Goal: Transaction & Acquisition: Purchase product/service

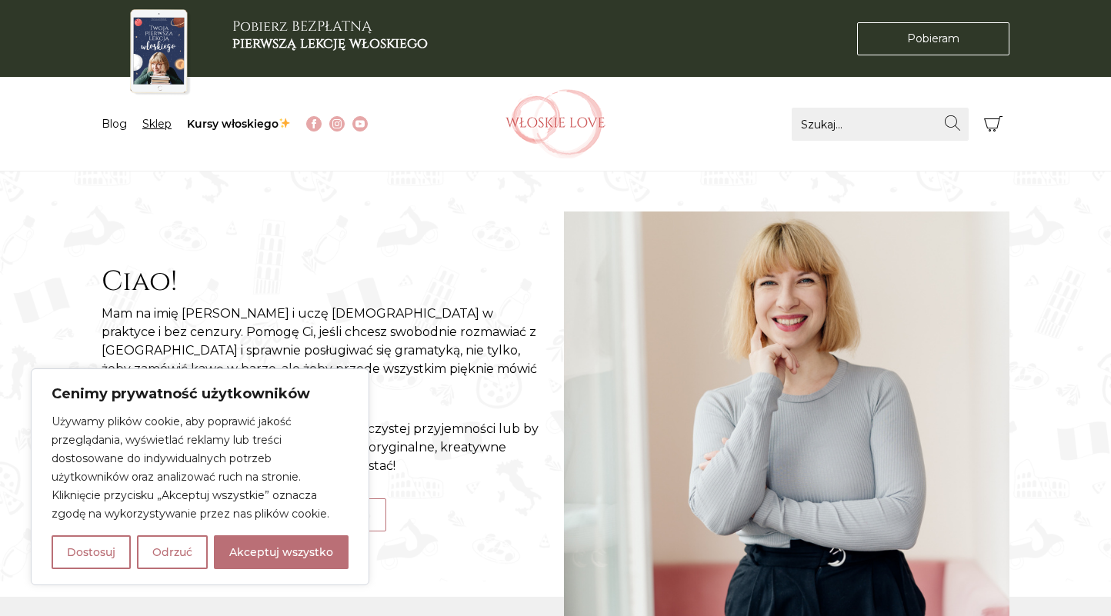
click at [161, 125] on link "Sklep" at bounding box center [156, 124] width 29 height 14
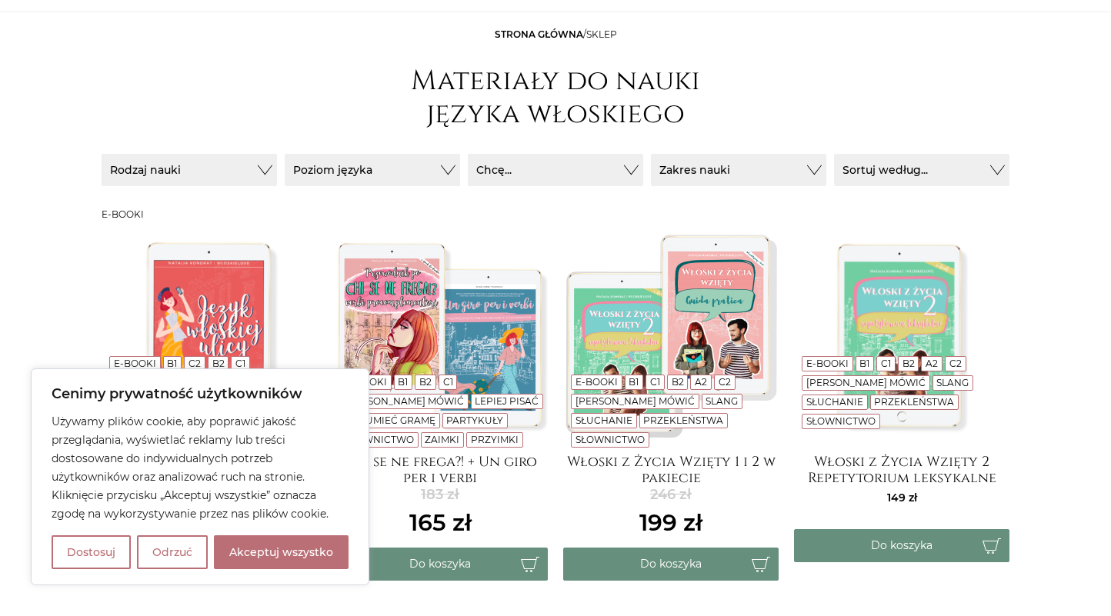
scroll to position [168, 0]
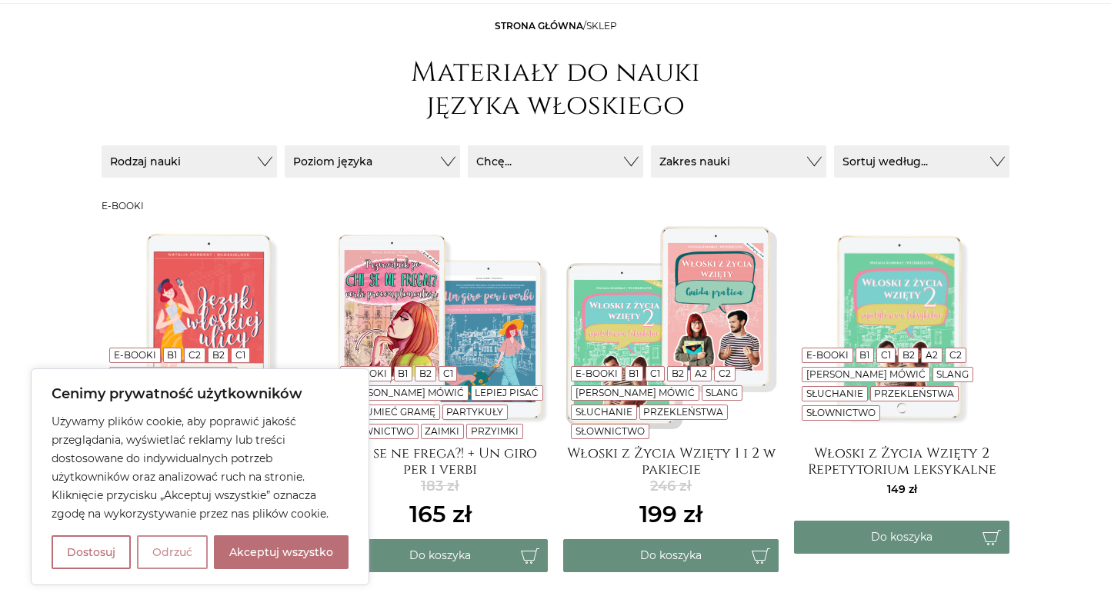
click at [175, 558] on button "Odrzuć" at bounding box center [172, 552] width 71 height 34
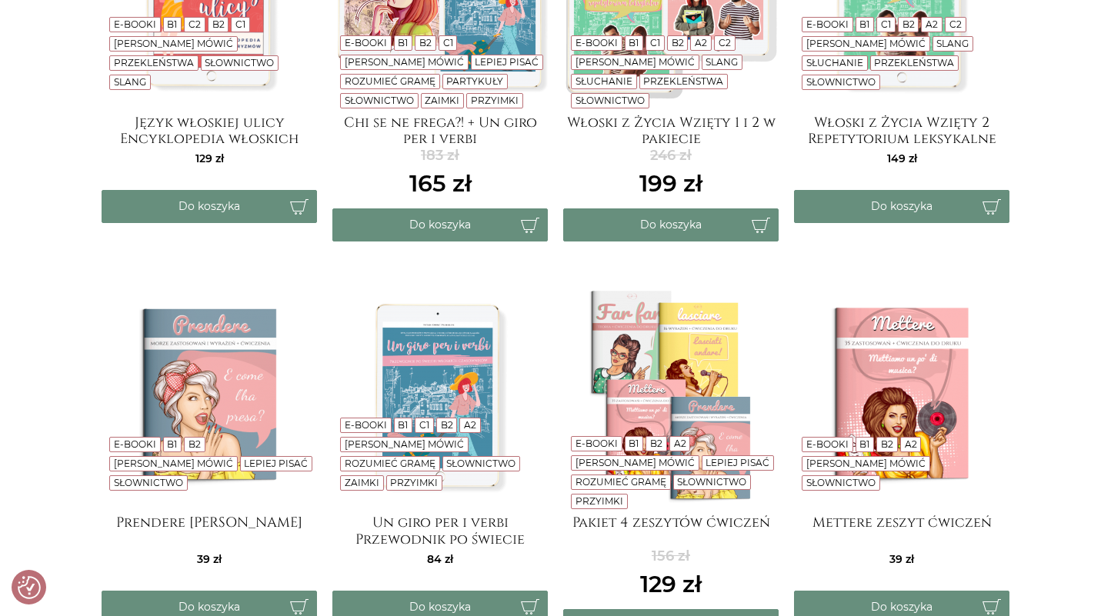
scroll to position [529, 0]
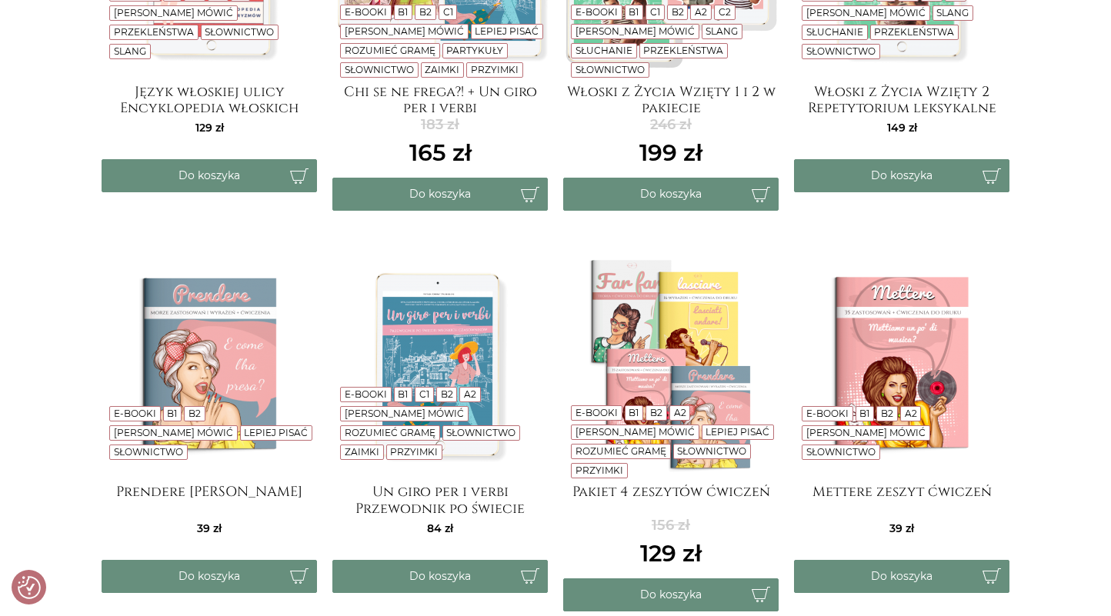
click at [427, 322] on img at bounding box center [439, 364] width 215 height 215
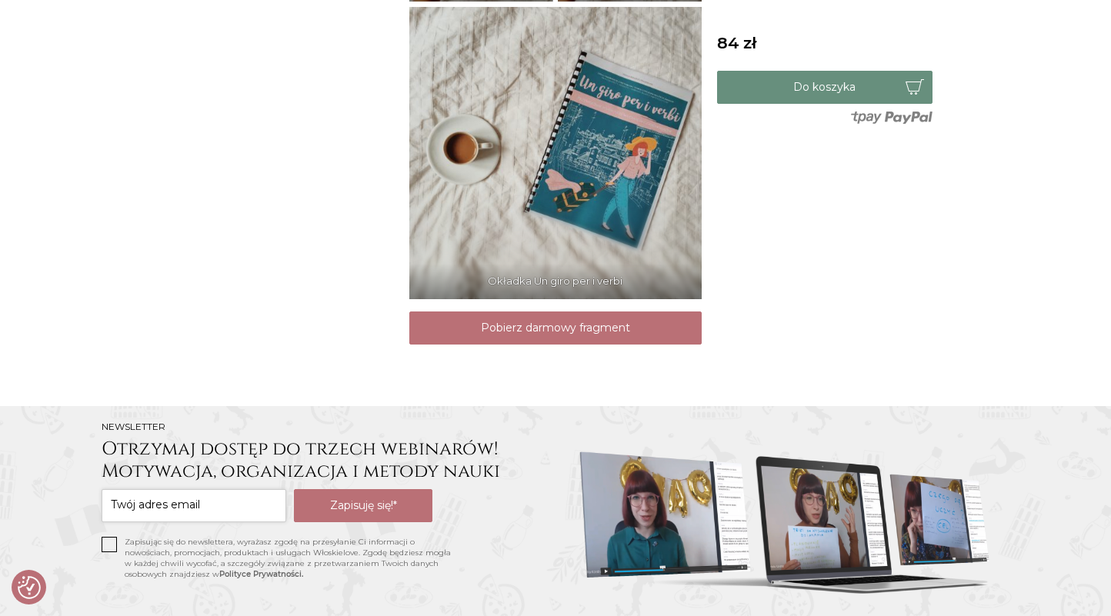
scroll to position [1451, 0]
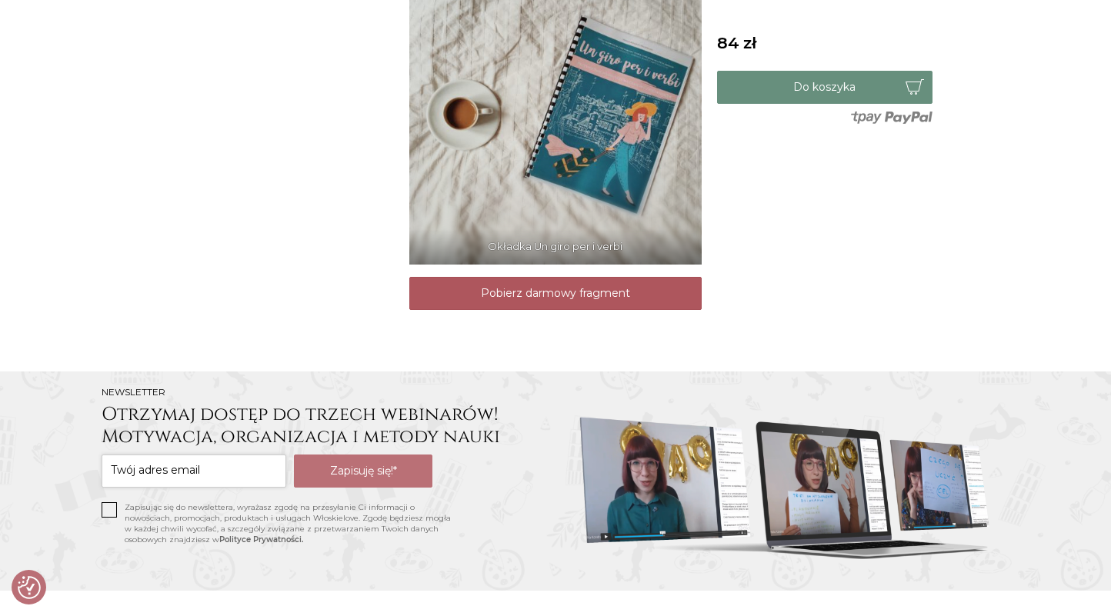
click at [621, 302] on link "Pobierz darmowy fragment" at bounding box center [555, 293] width 292 height 33
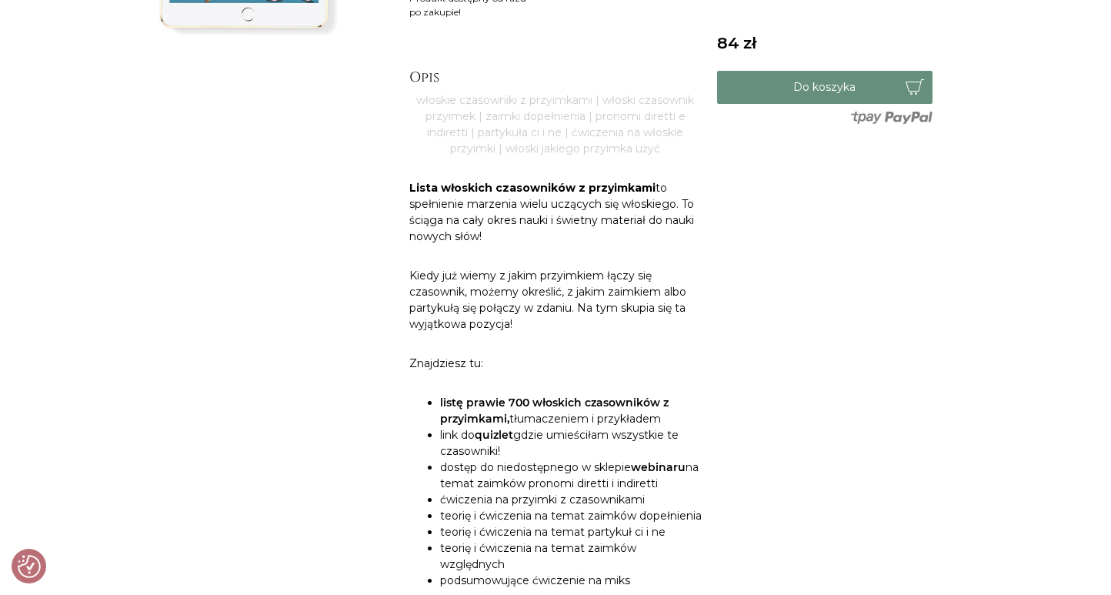
scroll to position [277, 0]
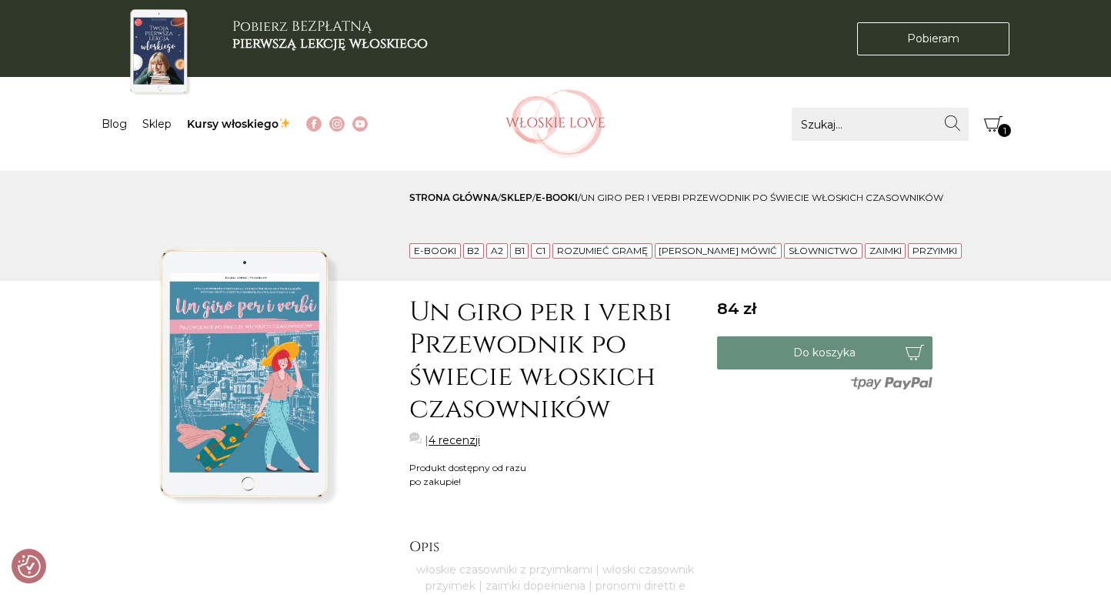
scroll to position [44, 0]
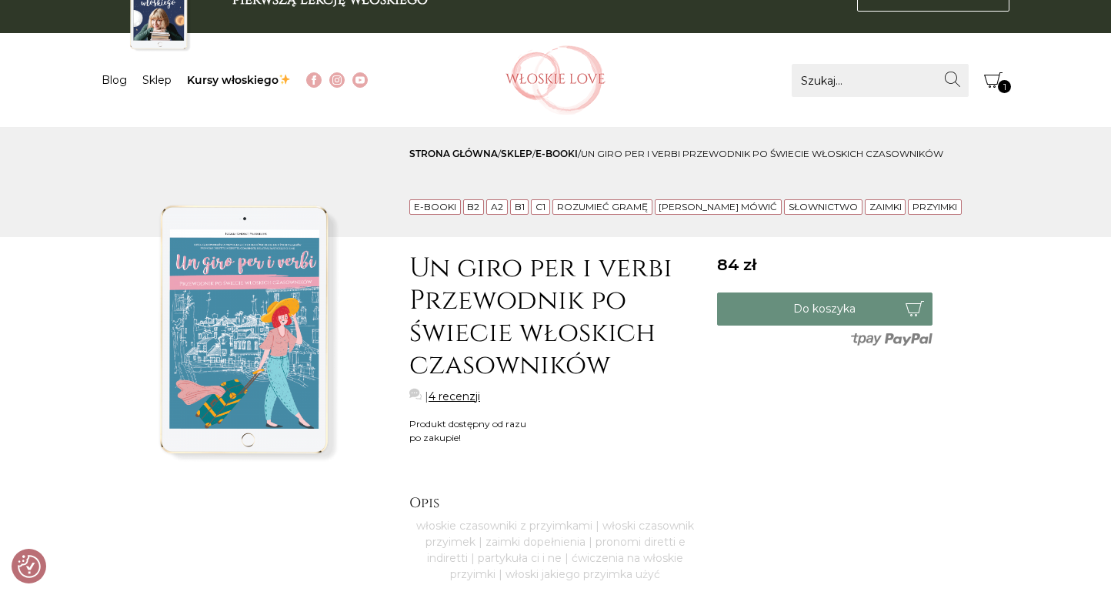
click at [993, 82] on icon "Koszyk" at bounding box center [993, 80] width 18 height 18
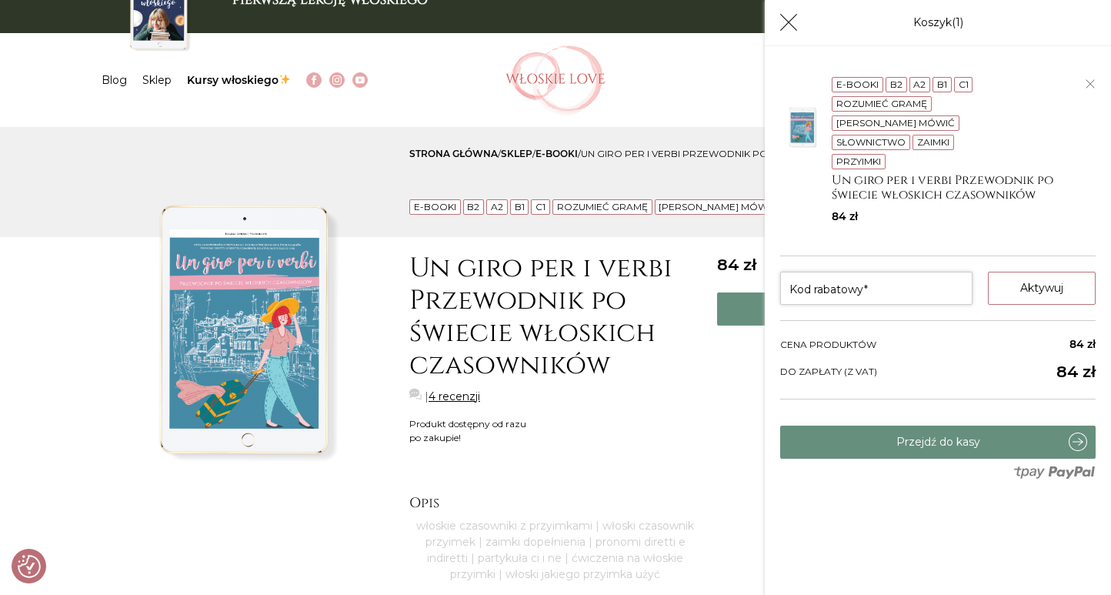
click at [811, 290] on input "Kod rabatowy*" at bounding box center [876, 288] width 192 height 33
paste input "bentornato"
type input "bentornato"
click at [1031, 285] on button "Aktywuj" at bounding box center [1042, 288] width 108 height 33
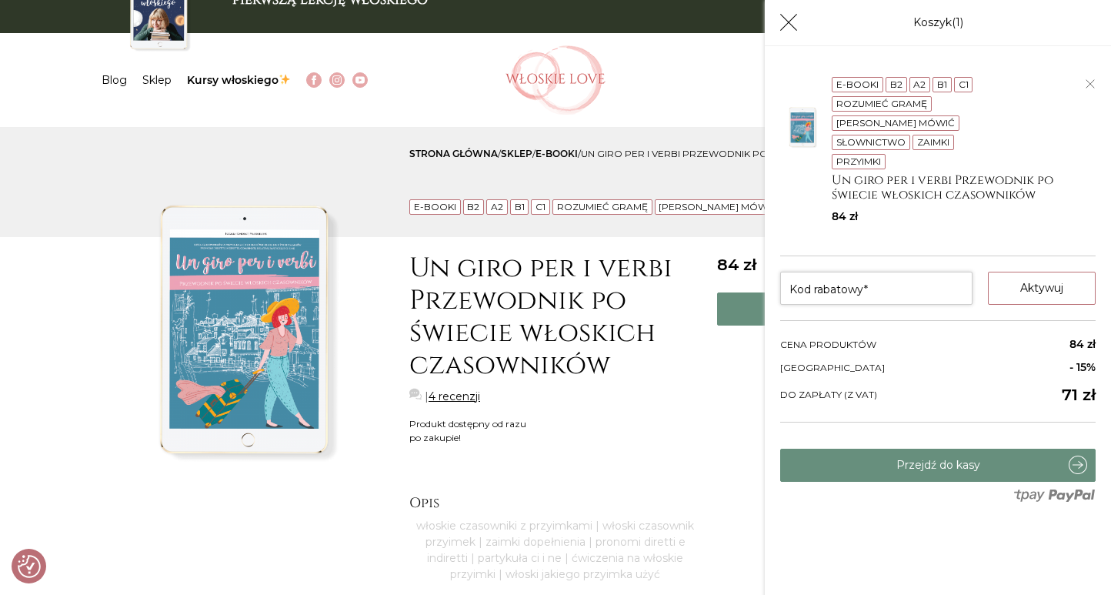
click at [862, 284] on input "Kod rabatowy*" at bounding box center [876, 288] width 192 height 33
paste input "AUGURONI"
type input "AUGURONI"
click at [1044, 294] on button "Aktywuj" at bounding box center [1042, 288] width 108 height 33
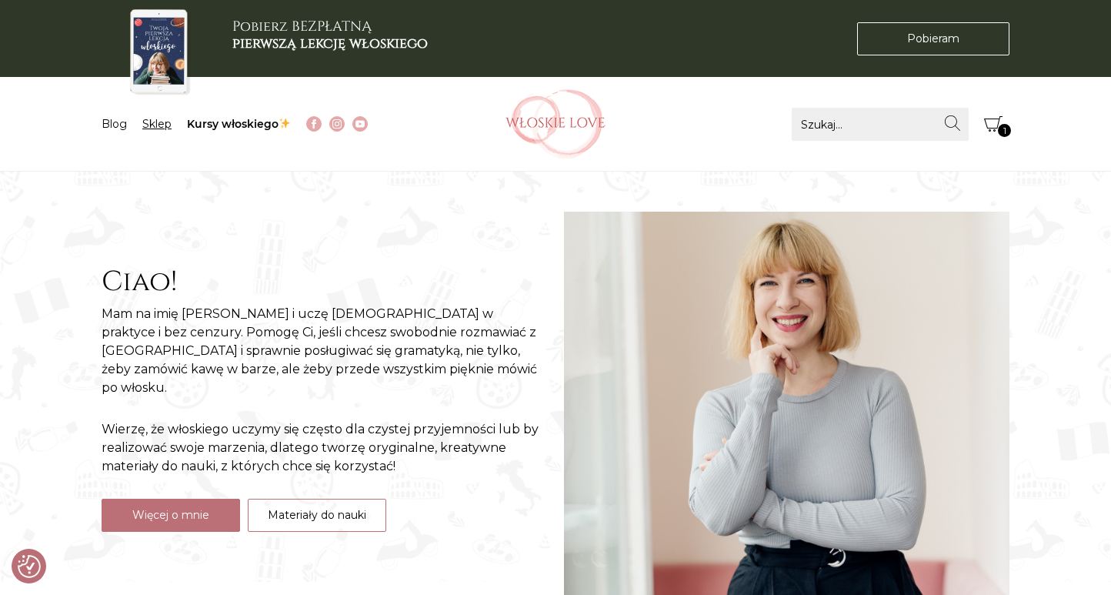
click at [158, 123] on link "Sklep" at bounding box center [156, 124] width 29 height 14
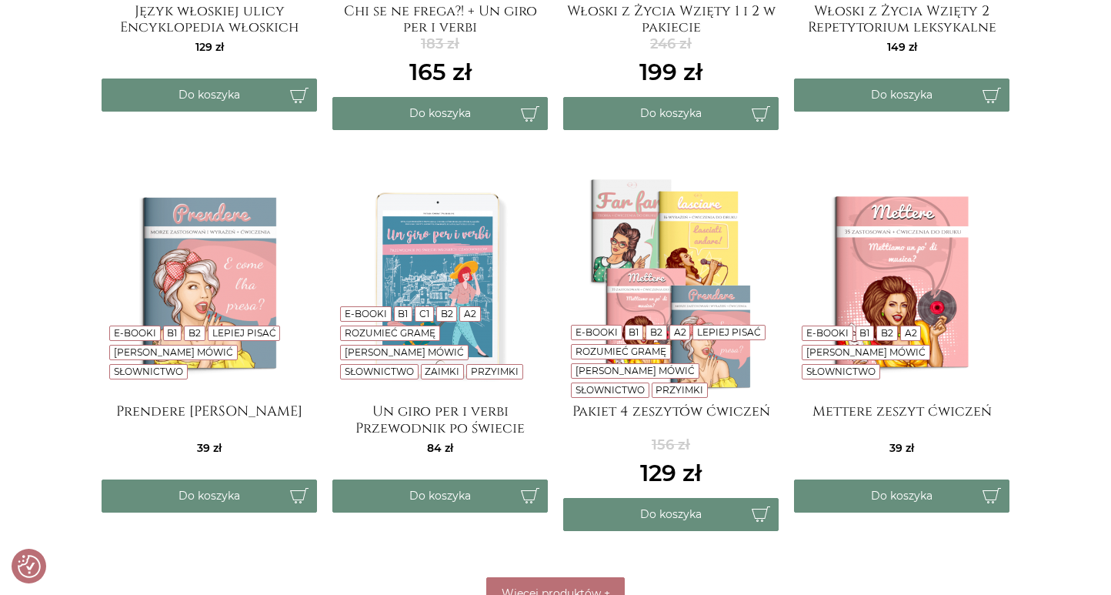
scroll to position [624, 0]
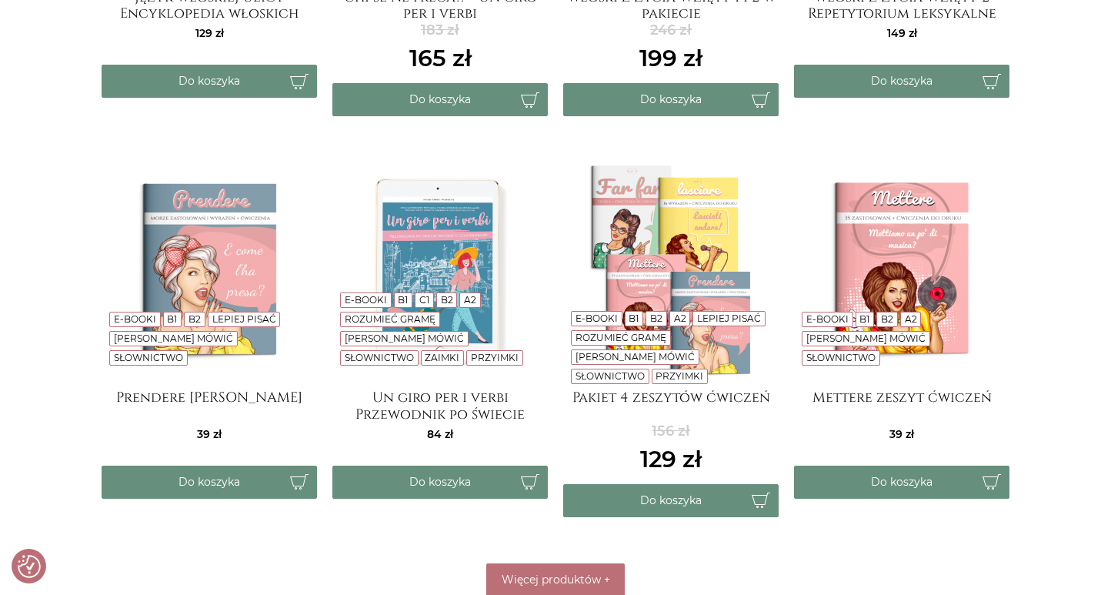
click at [466, 240] on img at bounding box center [439, 269] width 215 height 215
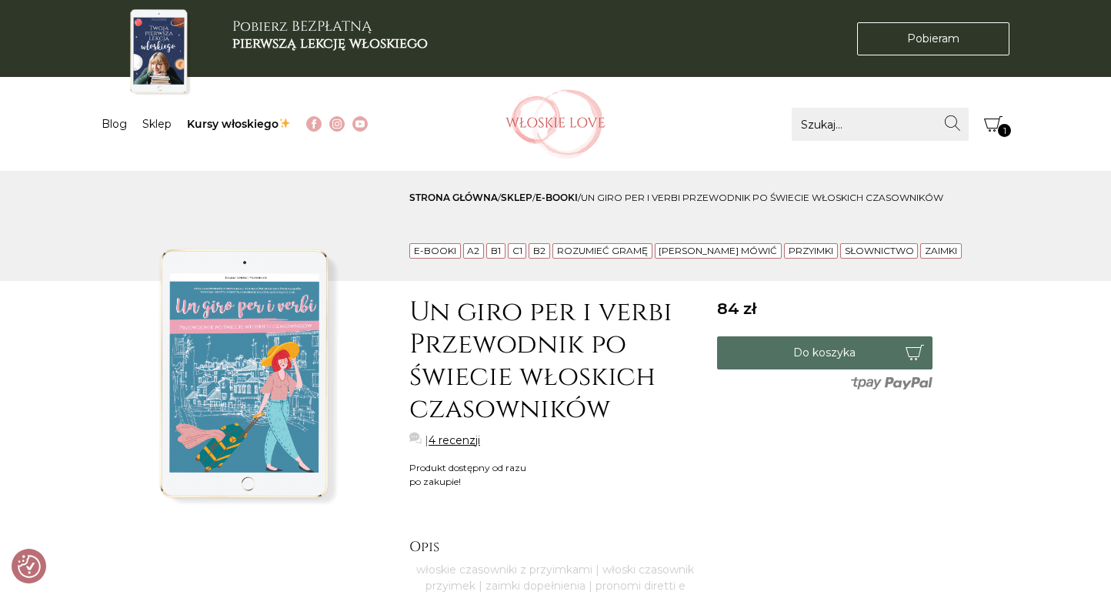
click at [756, 354] on button "Do koszyka" at bounding box center [824, 352] width 215 height 33
click at [998, 118] on icon "Koszyk" at bounding box center [993, 123] width 18 height 15
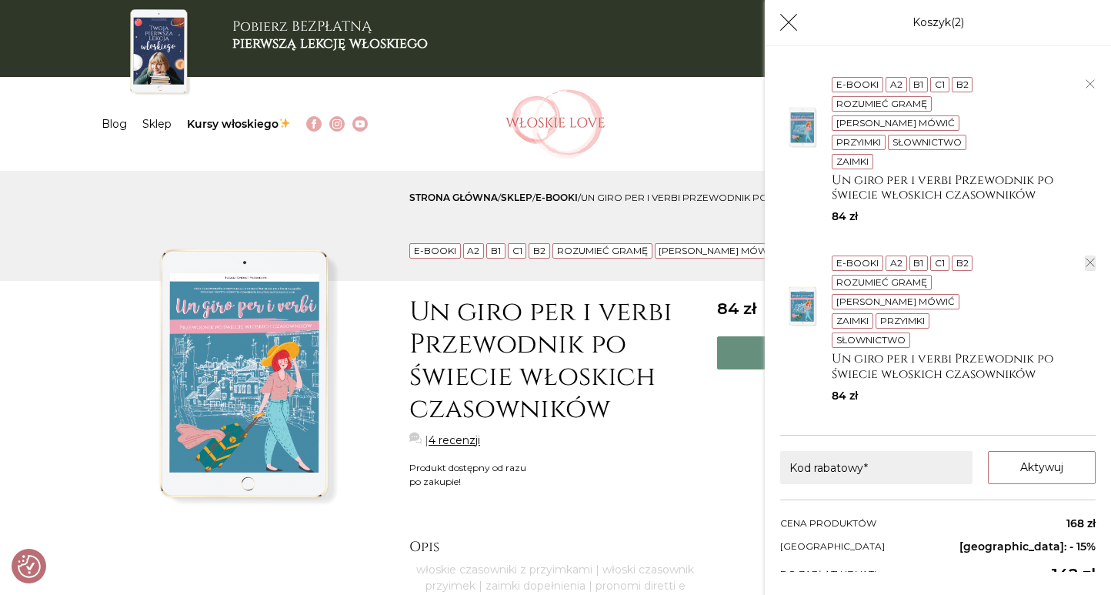
click at [1085, 255] on button "button" at bounding box center [1090, 262] width 11 height 15
